Goal: Navigation & Orientation: Find specific page/section

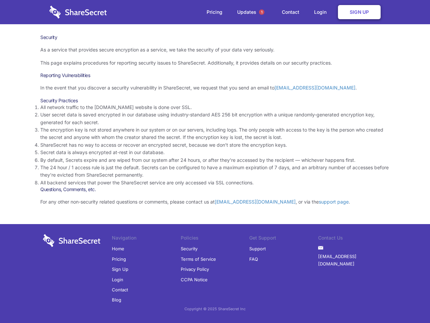
click at [215, 161] on li "By default, Secrets expire and are wiped from our system after 24 hours, or aft…" at bounding box center [215, 159] width 350 height 7
click at [264, 12] on span "1" at bounding box center [261, 11] width 5 height 5
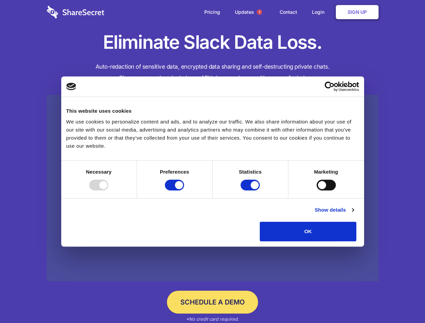
click at [108, 190] on div at bounding box center [98, 185] width 19 height 11
click at [184, 190] on input "Preferences" at bounding box center [174, 185] width 19 height 11
checkbox input "false"
click at [251, 190] on input "Statistics" at bounding box center [249, 185] width 19 height 11
checkbox input "false"
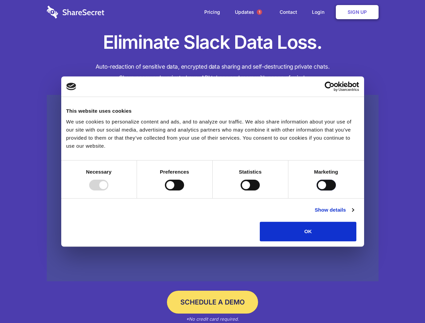
click at [316, 190] on input "Marketing" at bounding box center [325, 185] width 19 height 11
checkbox input "true"
